Goal: Check status: Verify the current state of an ongoing process or item

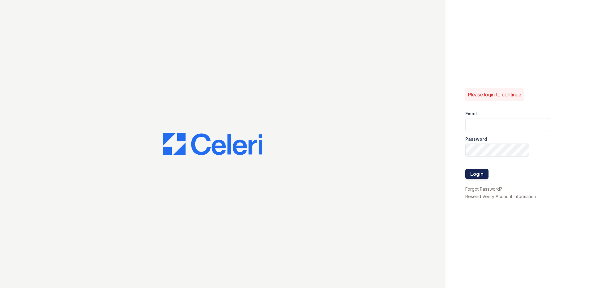
type input "[DOMAIN_NAME][EMAIL_ADDRESS][DOMAIN_NAME]"
click at [481, 176] on button "Login" at bounding box center [477, 174] width 23 height 10
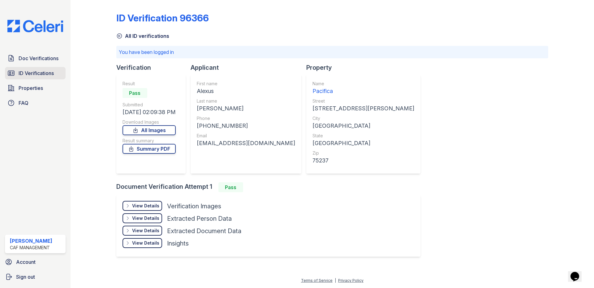
click at [47, 70] on span "ID Verifications" at bounding box center [36, 72] width 35 height 7
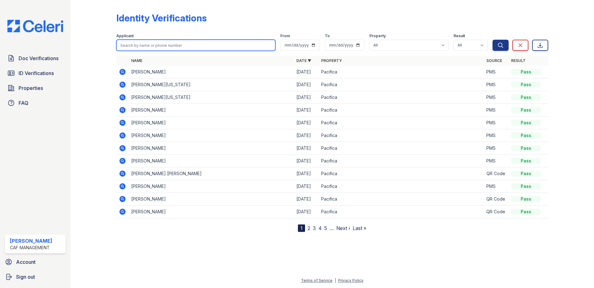
click at [155, 46] on input "search" at bounding box center [195, 45] width 159 height 11
type input "[PERSON_NAME]"
click at [493, 40] on button "Search" at bounding box center [501, 45] width 16 height 11
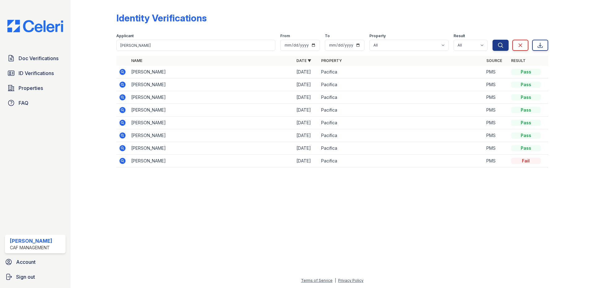
click at [120, 84] on icon at bounding box center [122, 84] width 6 height 6
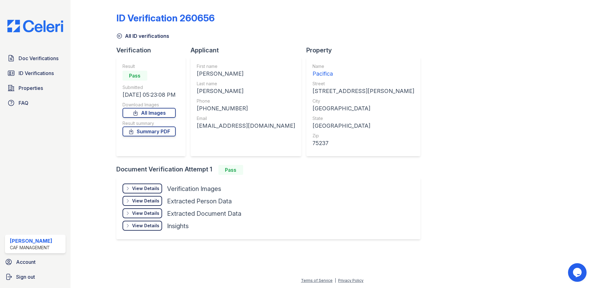
click at [134, 187] on div "View Details Details" at bounding box center [143, 188] width 40 height 10
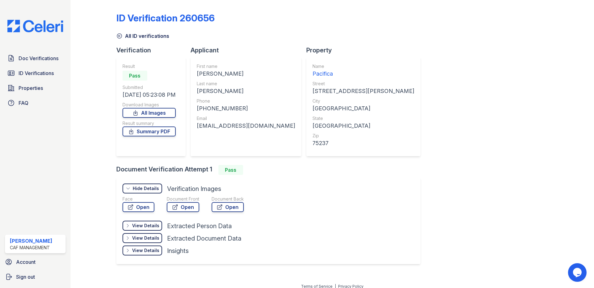
click at [191, 221] on div "Extracted Person Data" at bounding box center [199, 225] width 65 height 9
click at [185, 210] on link "Open" at bounding box center [183, 207] width 33 height 10
